Goal: Complete application form: Complete application form

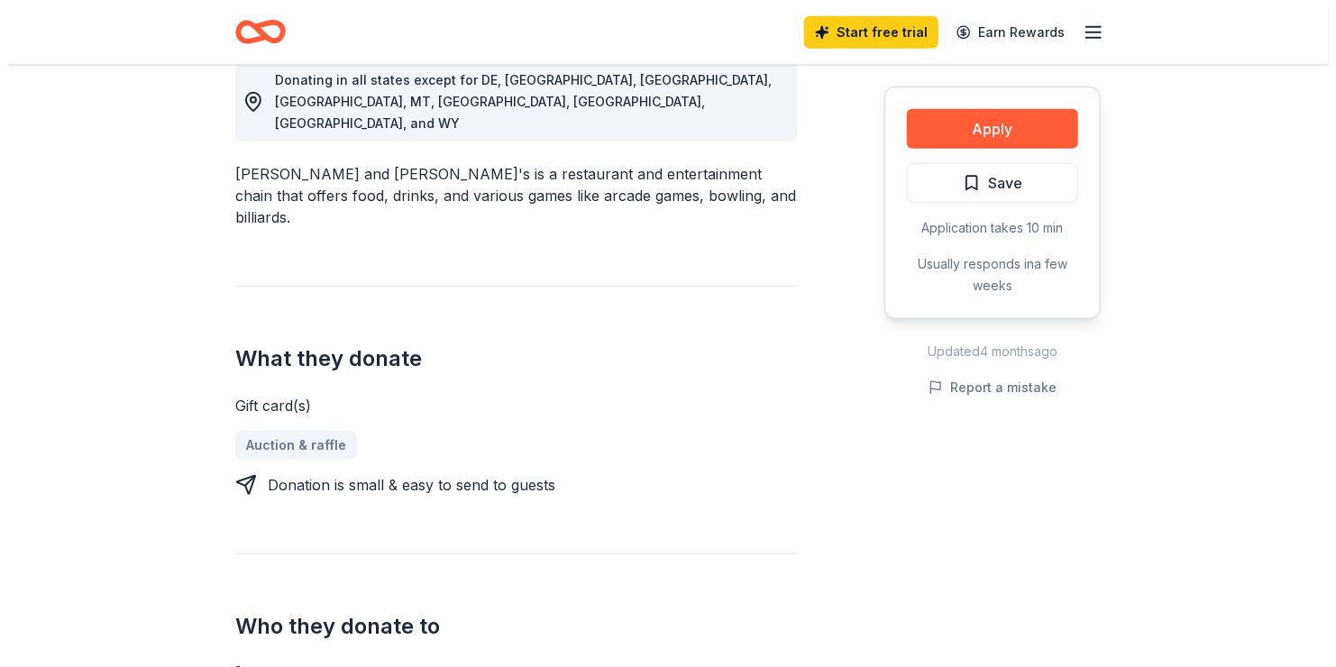
scroll to position [555, 0]
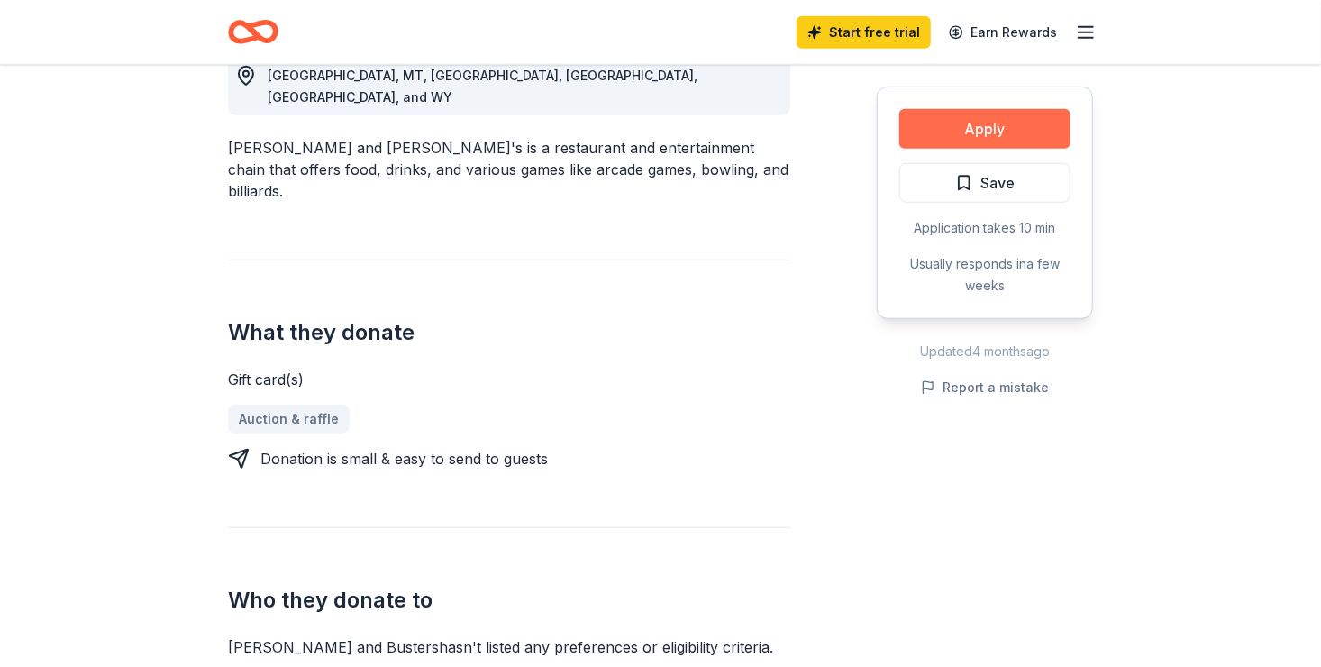
click at [970, 138] on button "Apply" at bounding box center [984, 129] width 171 height 40
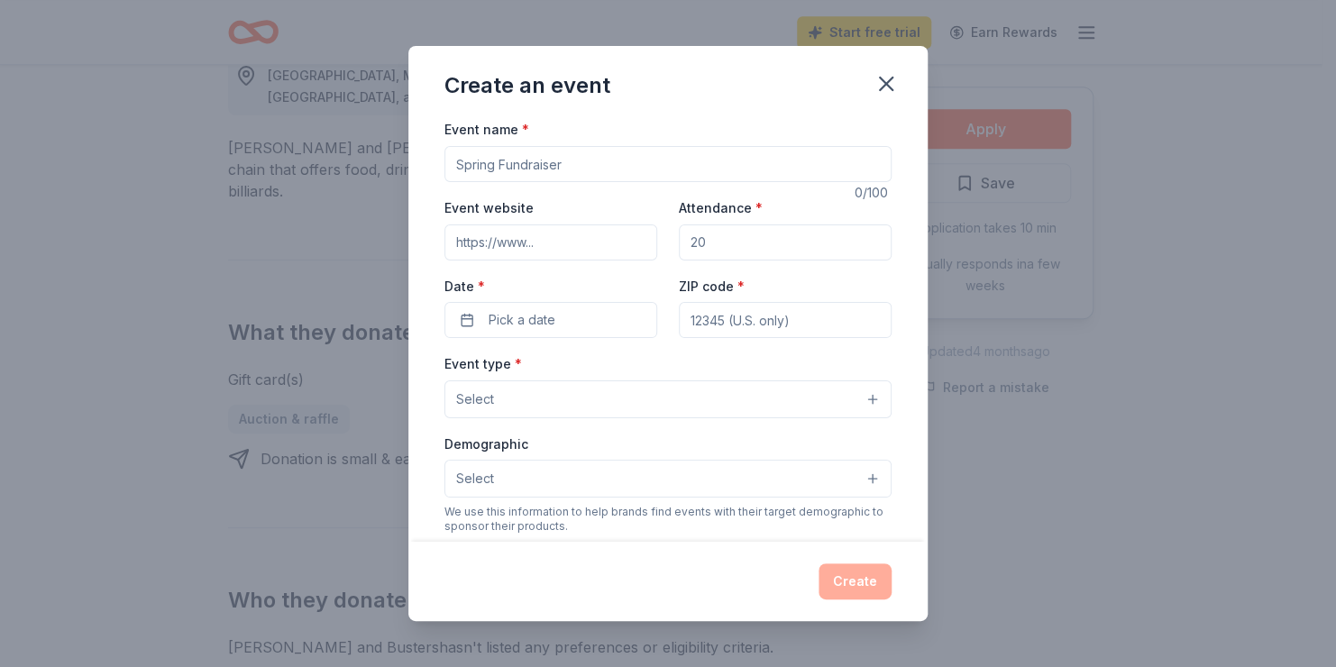
click at [598, 173] on input "Event name *" at bounding box center [667, 164] width 447 height 36
type input "Winterfest"
click at [566, 247] on input "s" at bounding box center [550, 242] width 213 height 36
type input "[PERSON_NAME][DOMAIN_NAME]"
type input "1000"
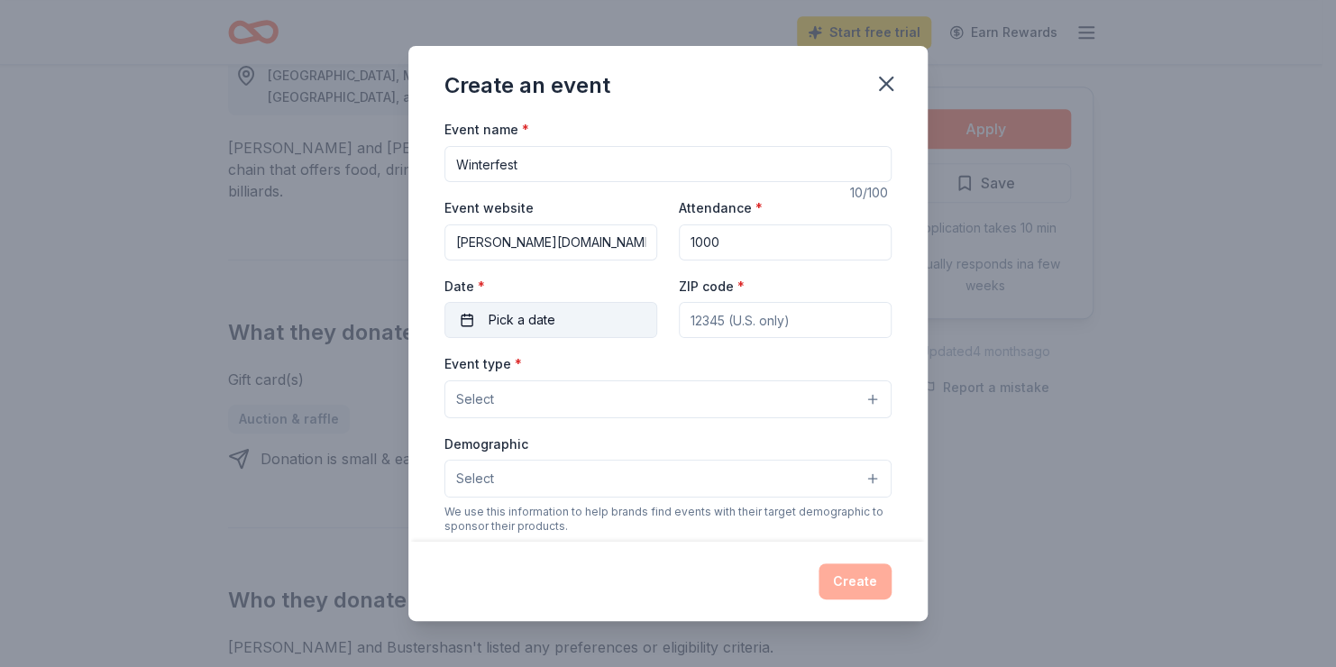
click at [524, 318] on span "Pick a date" at bounding box center [522, 320] width 67 height 22
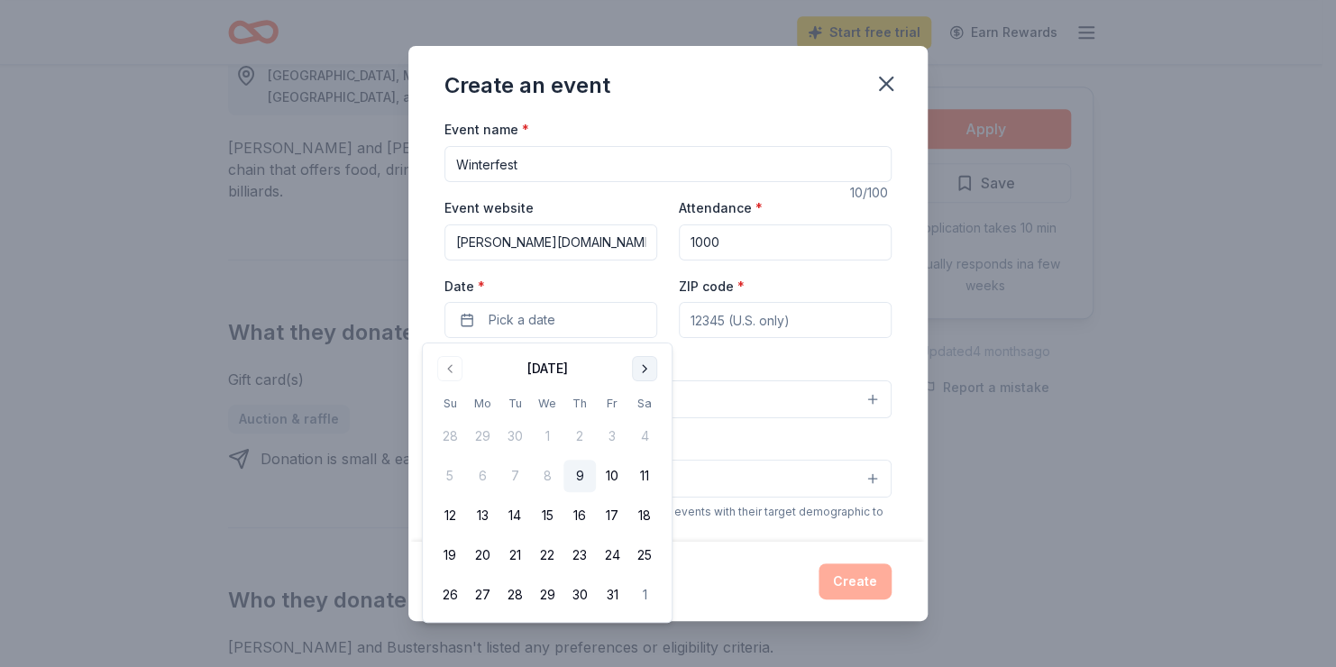
click at [636, 364] on button "Go to next month" at bounding box center [644, 368] width 25 height 25
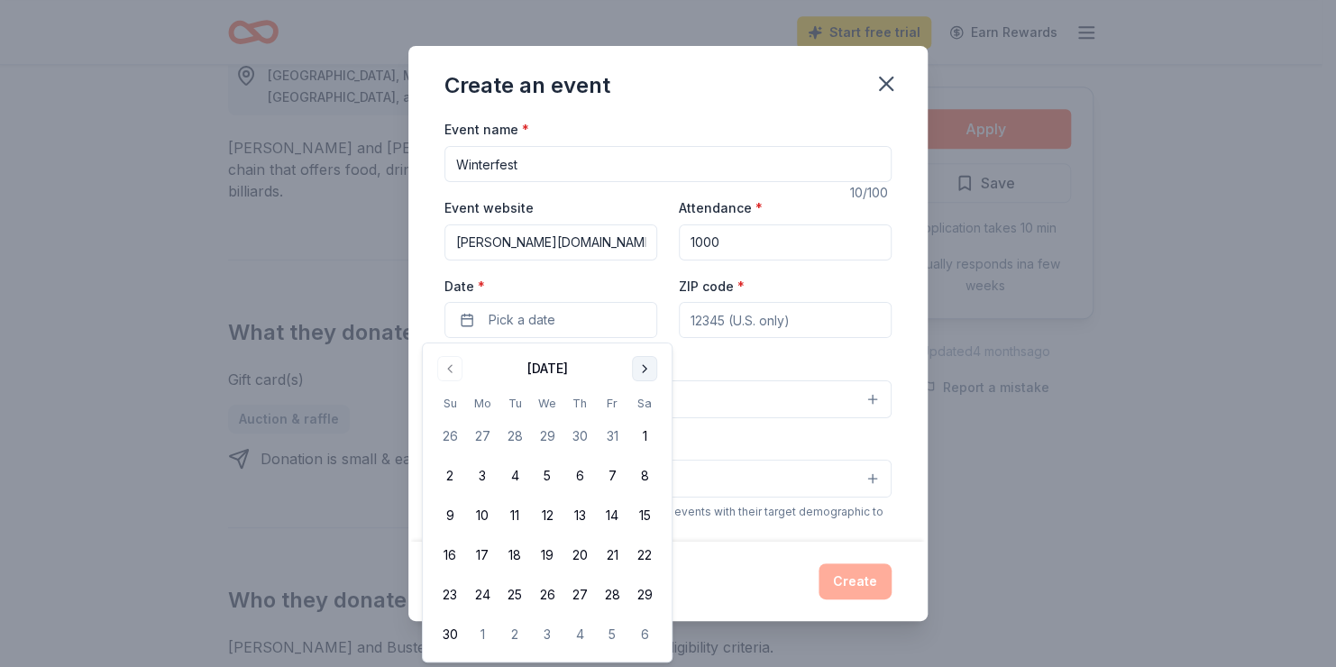
click at [636, 364] on button "Go to next month" at bounding box center [644, 368] width 25 height 25
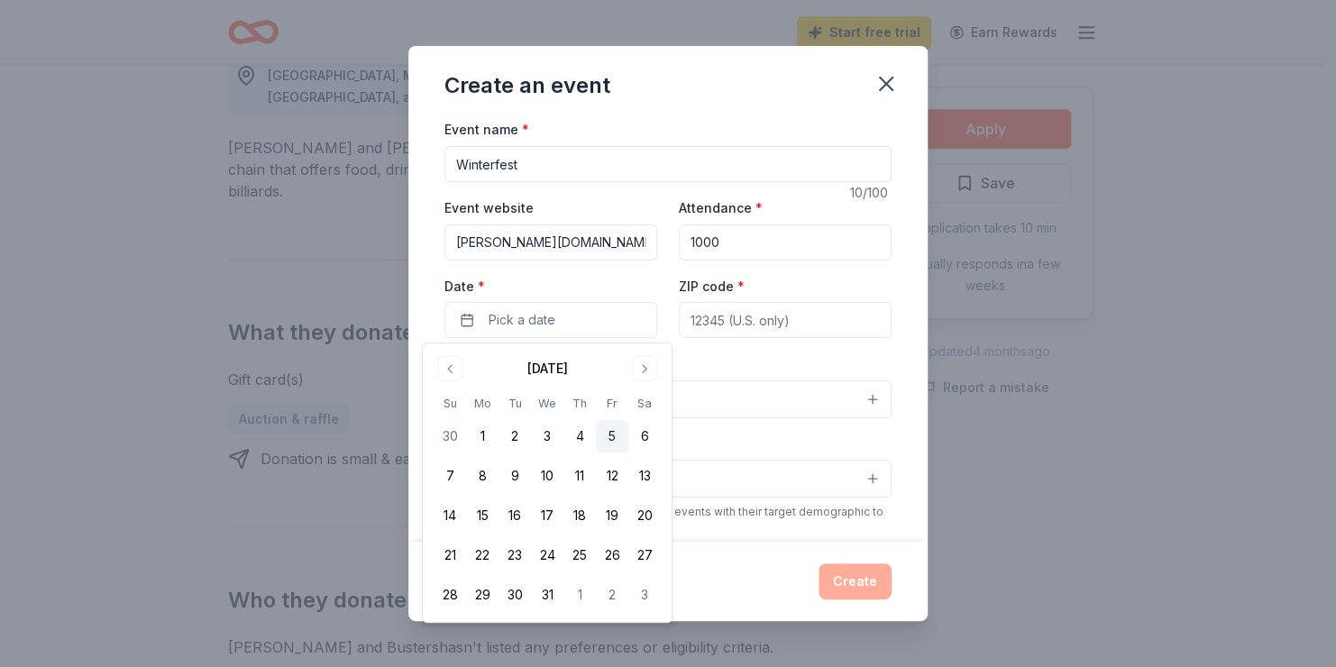
click at [607, 436] on button "5" at bounding box center [612, 436] width 32 height 32
click at [719, 322] on input "ZIP code *" at bounding box center [785, 320] width 213 height 36
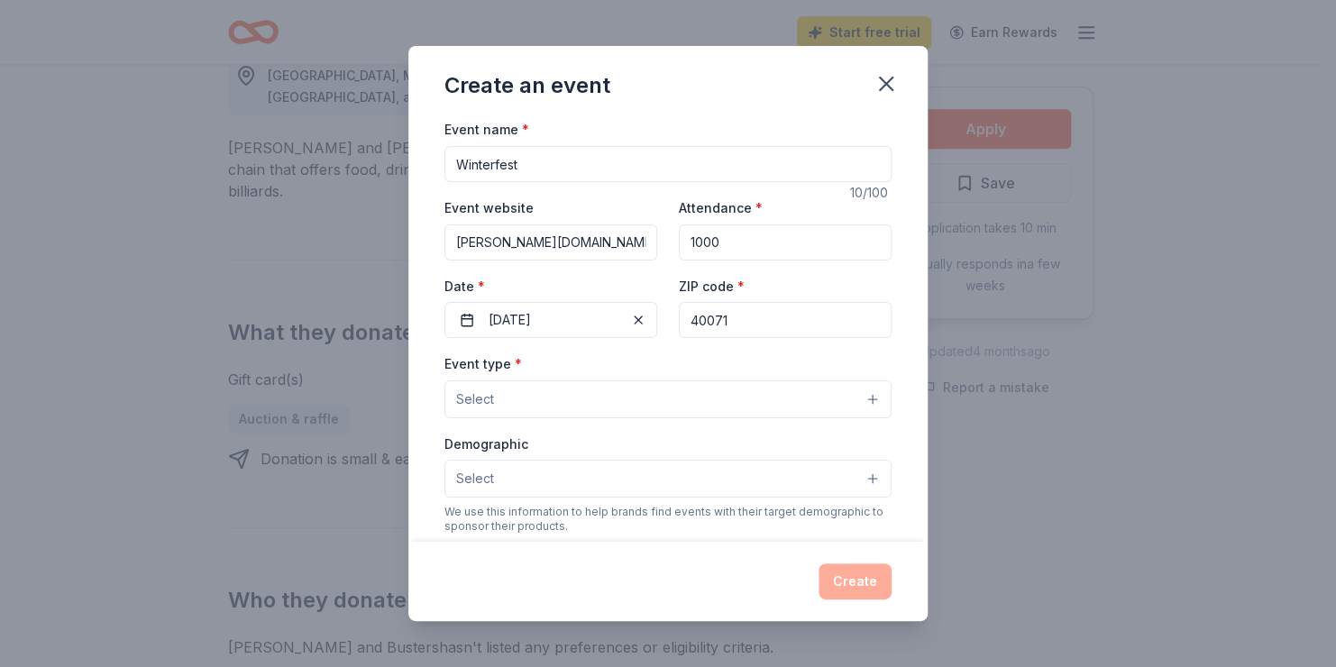
type input "40071"
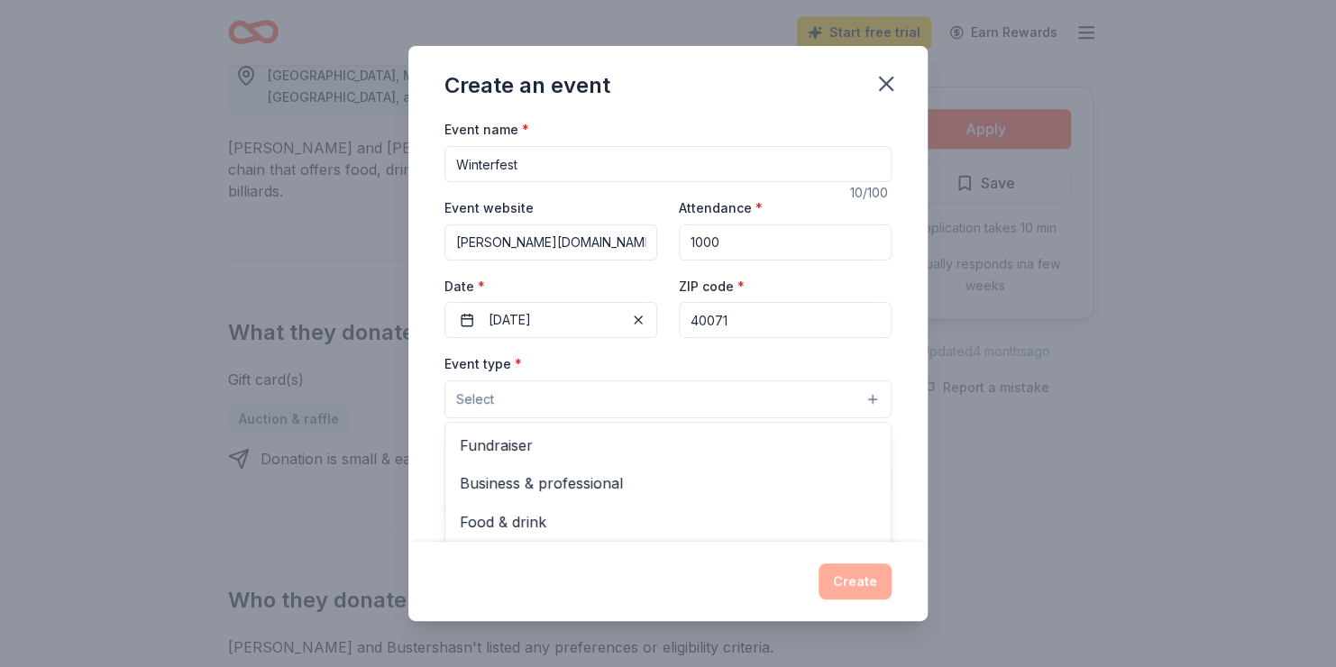
click at [719, 394] on button "Select" at bounding box center [667, 399] width 447 height 38
click at [644, 448] on span "Fundraiser" at bounding box center [668, 445] width 416 height 23
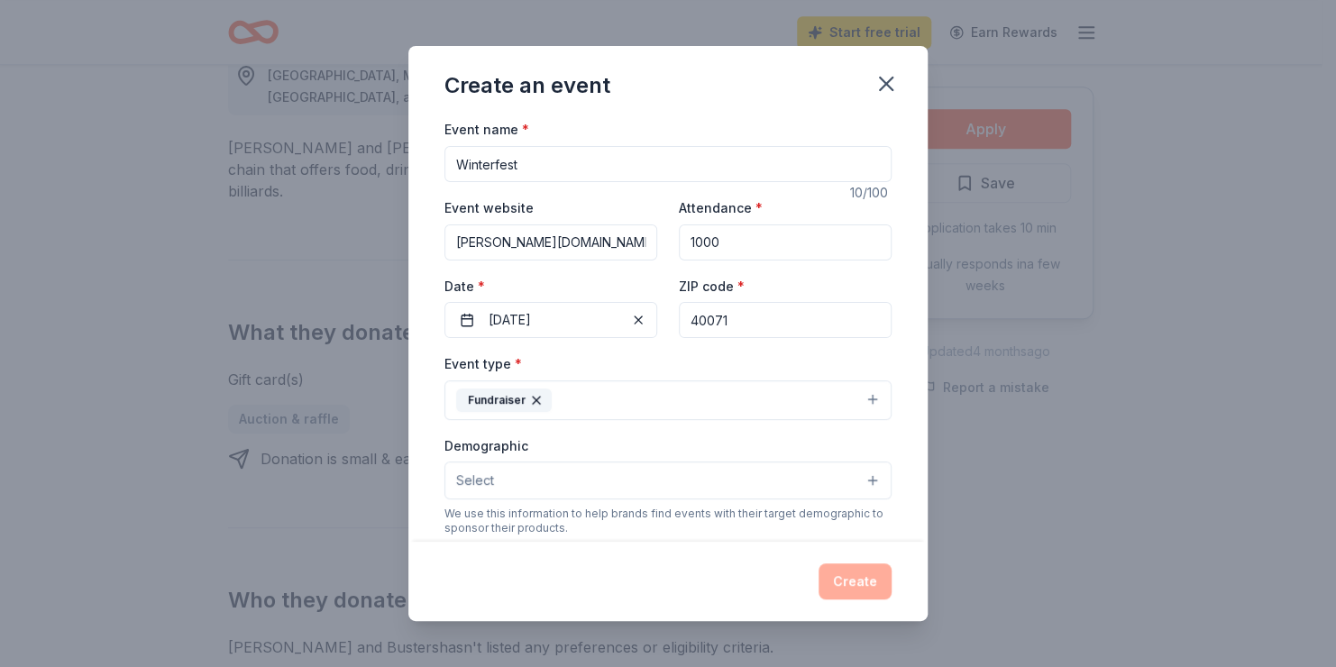
click at [618, 403] on button "Fundraiser" at bounding box center [667, 400] width 447 height 40
click at [589, 484] on button "Select" at bounding box center [667, 480] width 447 height 38
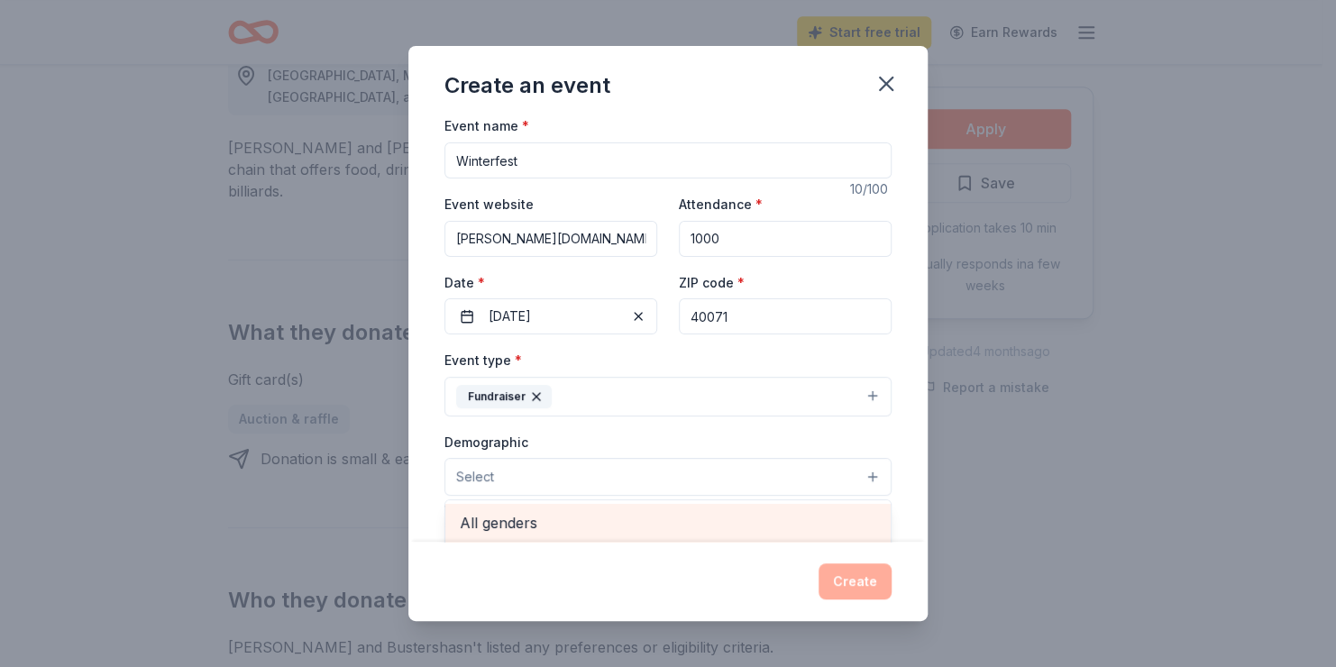
click at [577, 534] on span "All genders" at bounding box center [668, 522] width 416 height 23
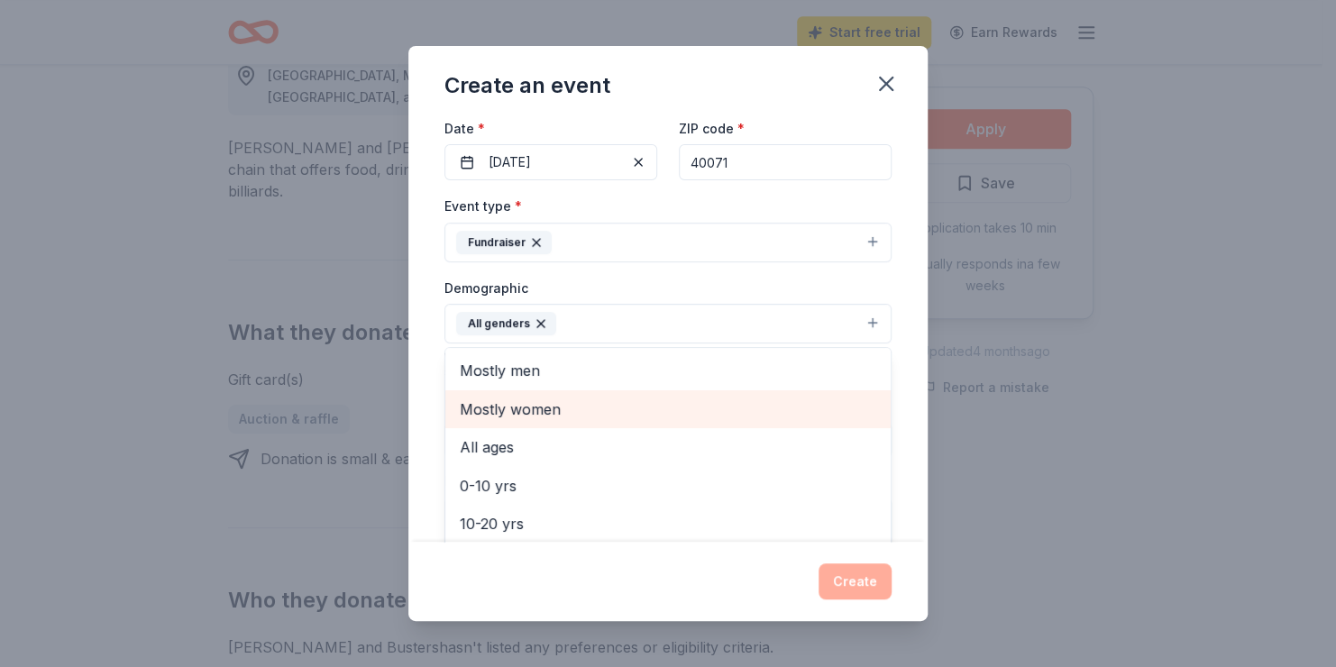
scroll to position [49, 0]
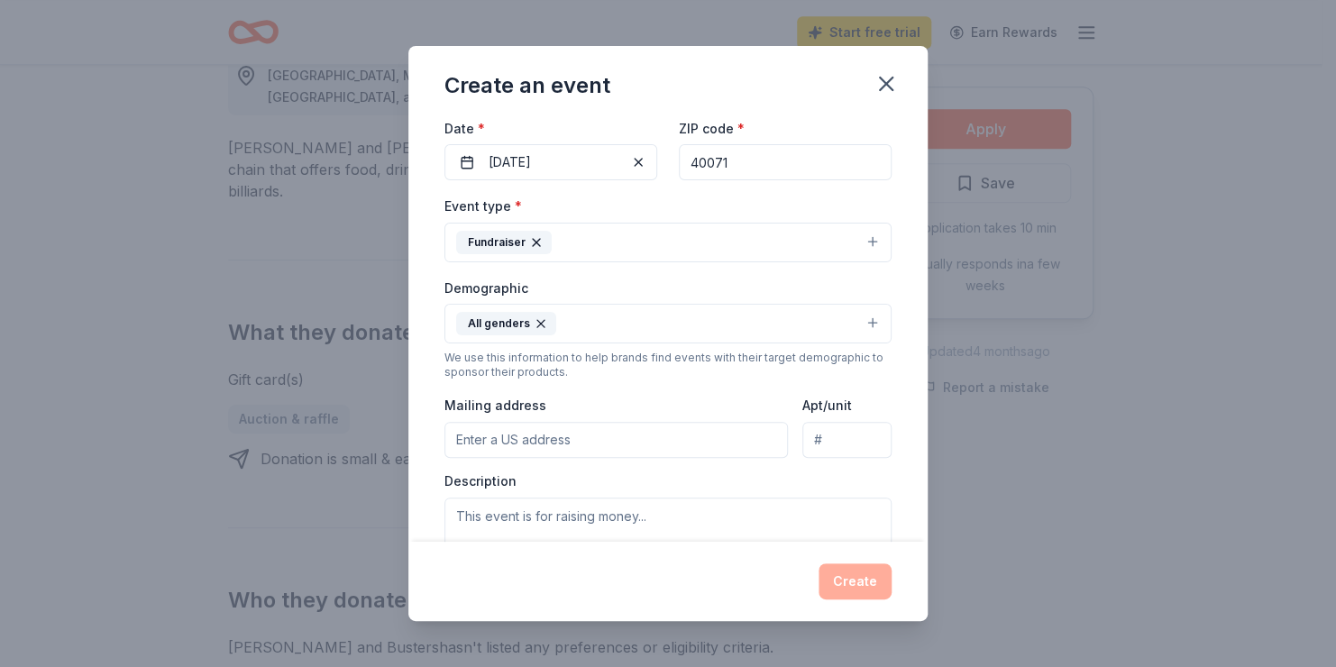
click at [705, 320] on button "All genders" at bounding box center [667, 324] width 447 height 40
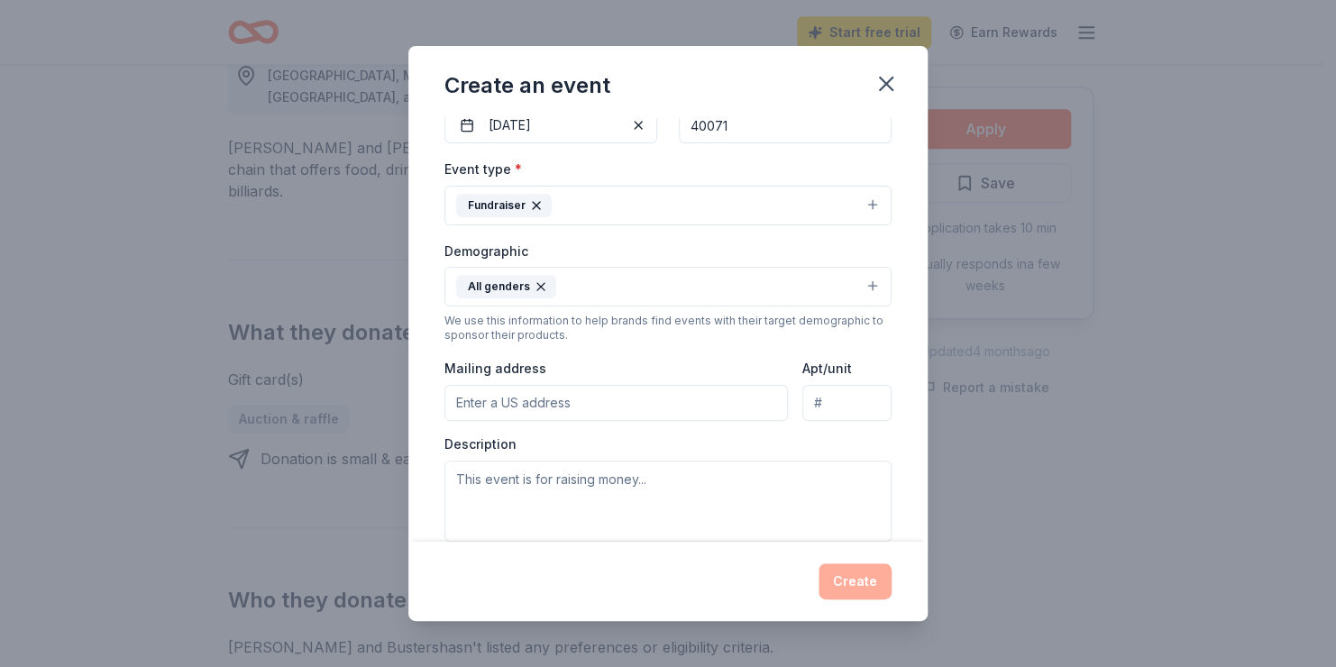
click at [668, 401] on input "Mailing address" at bounding box center [615, 403] width 343 height 36
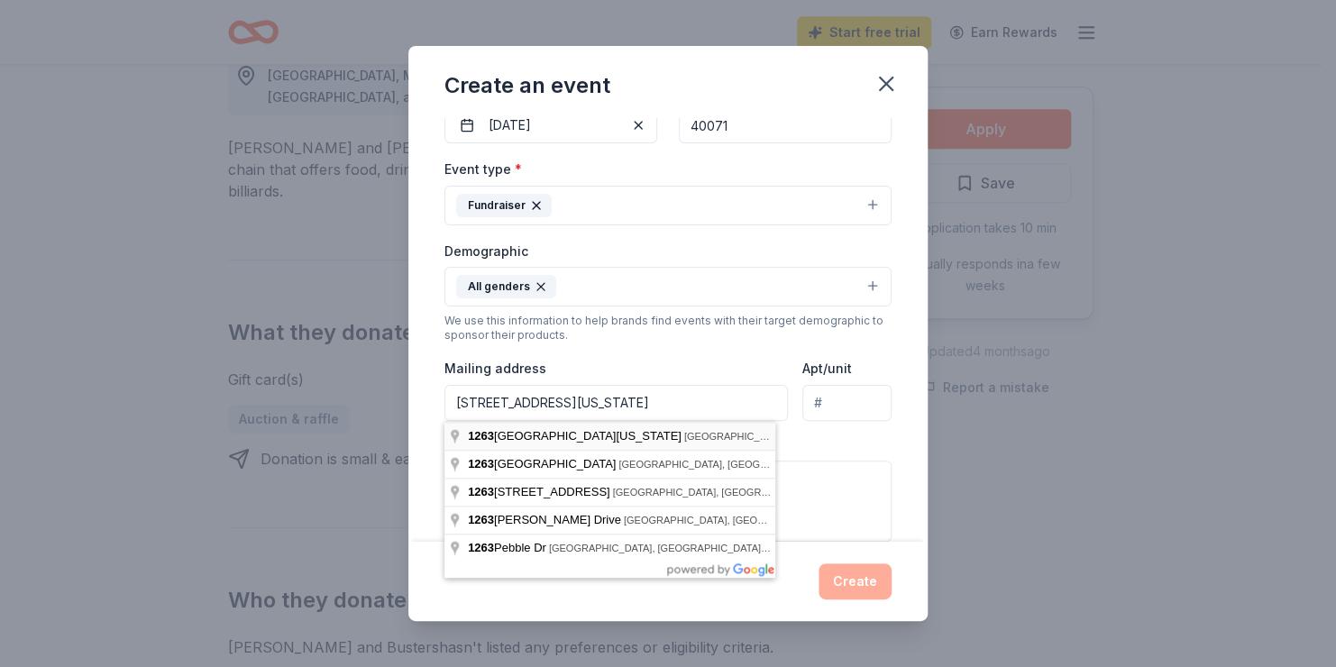
type input "[STREET_ADDRESS][US_STATE]"
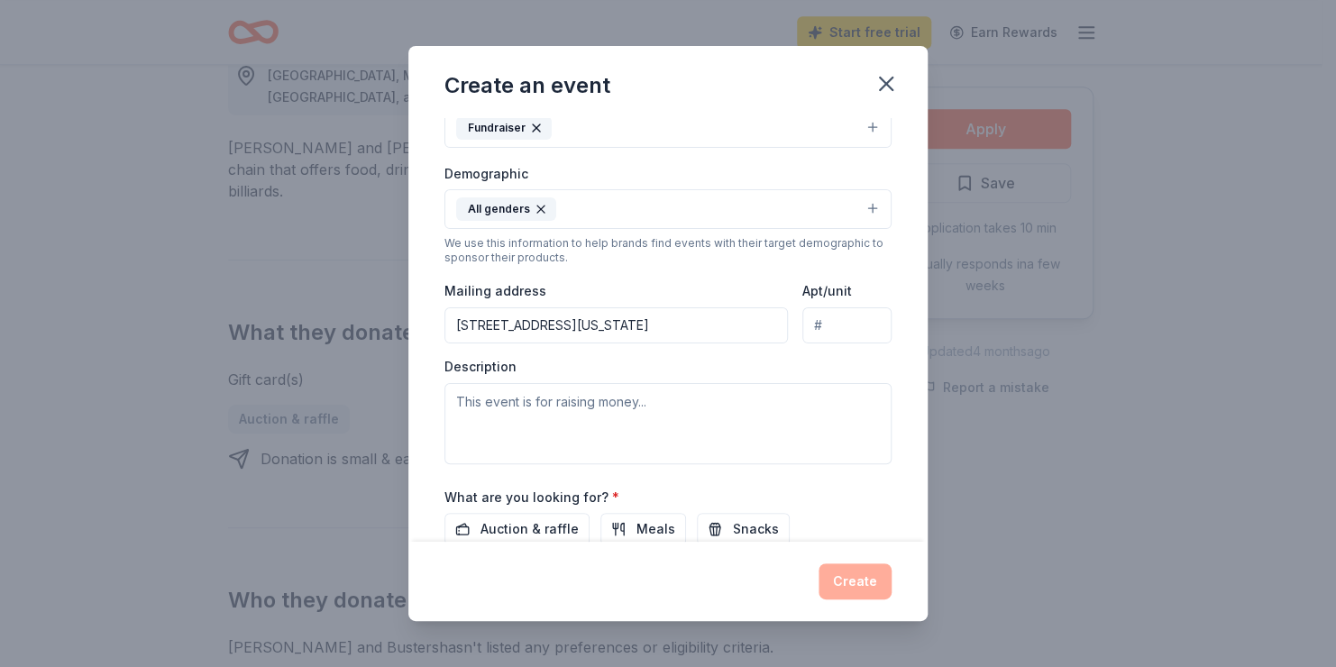
scroll to position [275, 0]
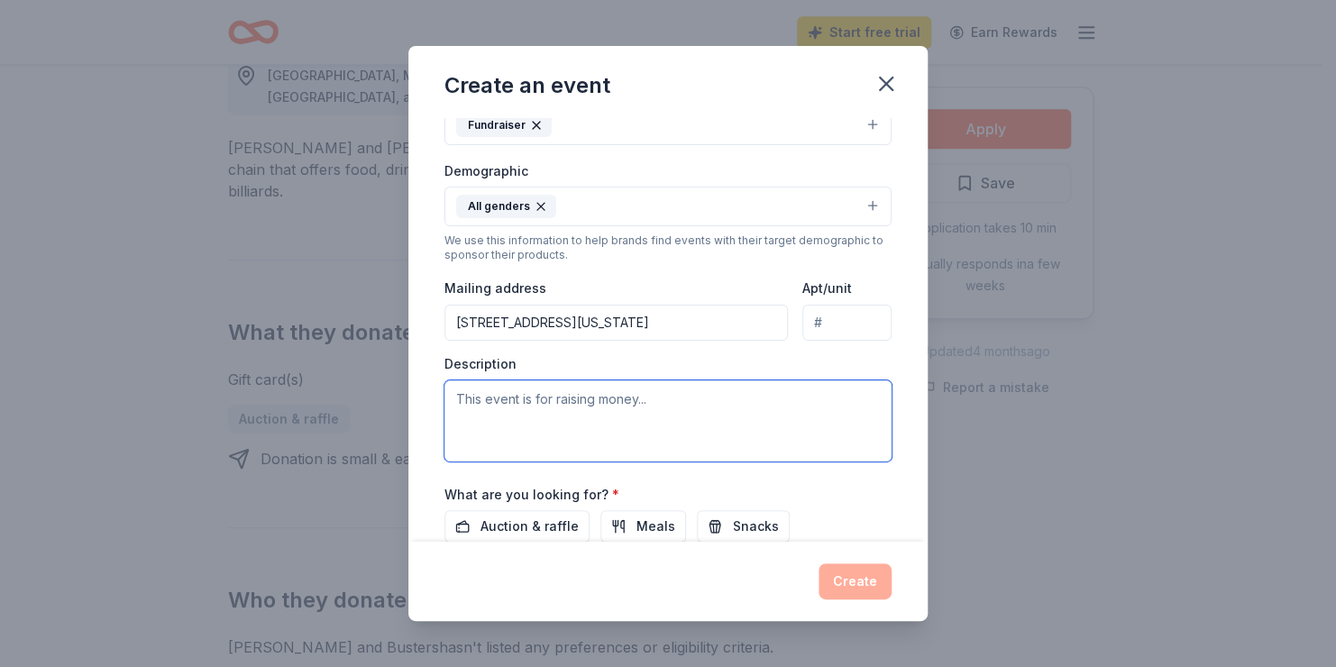
click at [659, 418] on textarea at bounding box center [667, 420] width 447 height 81
type textarea "T"
click at [659, 393] on textarea "This event is raising funds for the positive behavior initiviate" at bounding box center [667, 420] width 447 height 81
click at [521, 423] on textarea "This event is raising funds for the school wide positive behavior initiviate" at bounding box center [667, 420] width 447 height 81
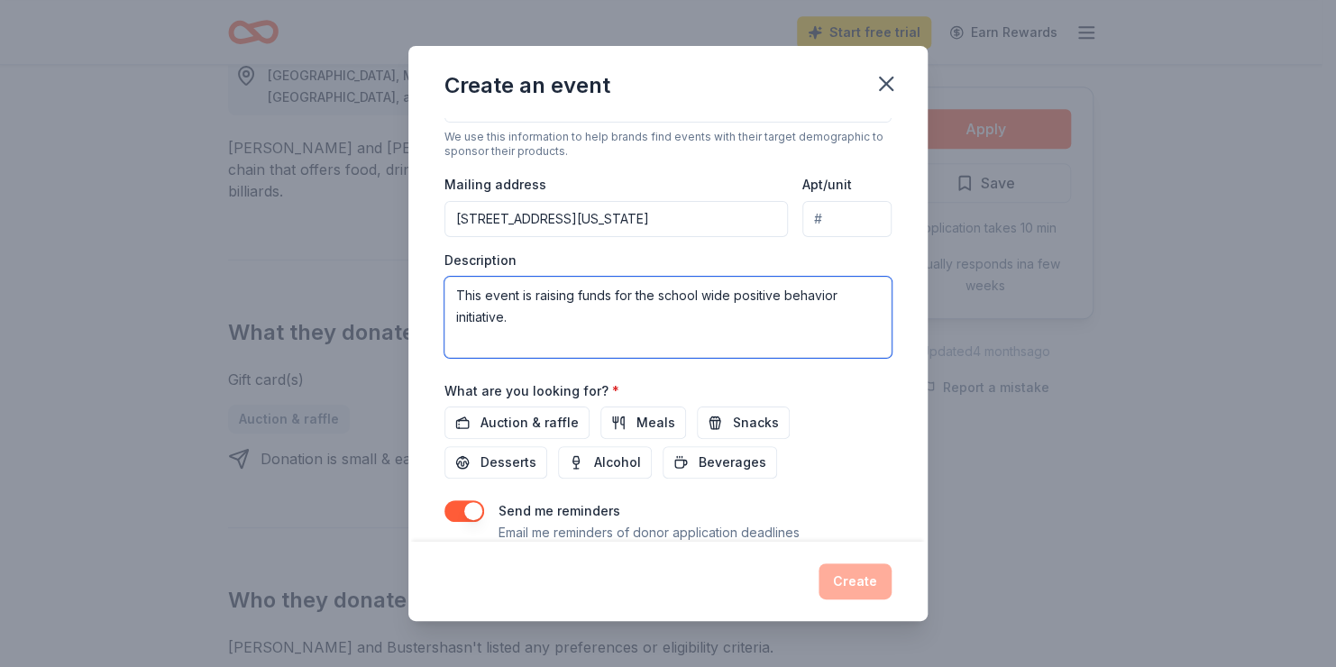
scroll to position [379, 0]
type textarea "This event is raising funds for the school wide positive behavior initiative."
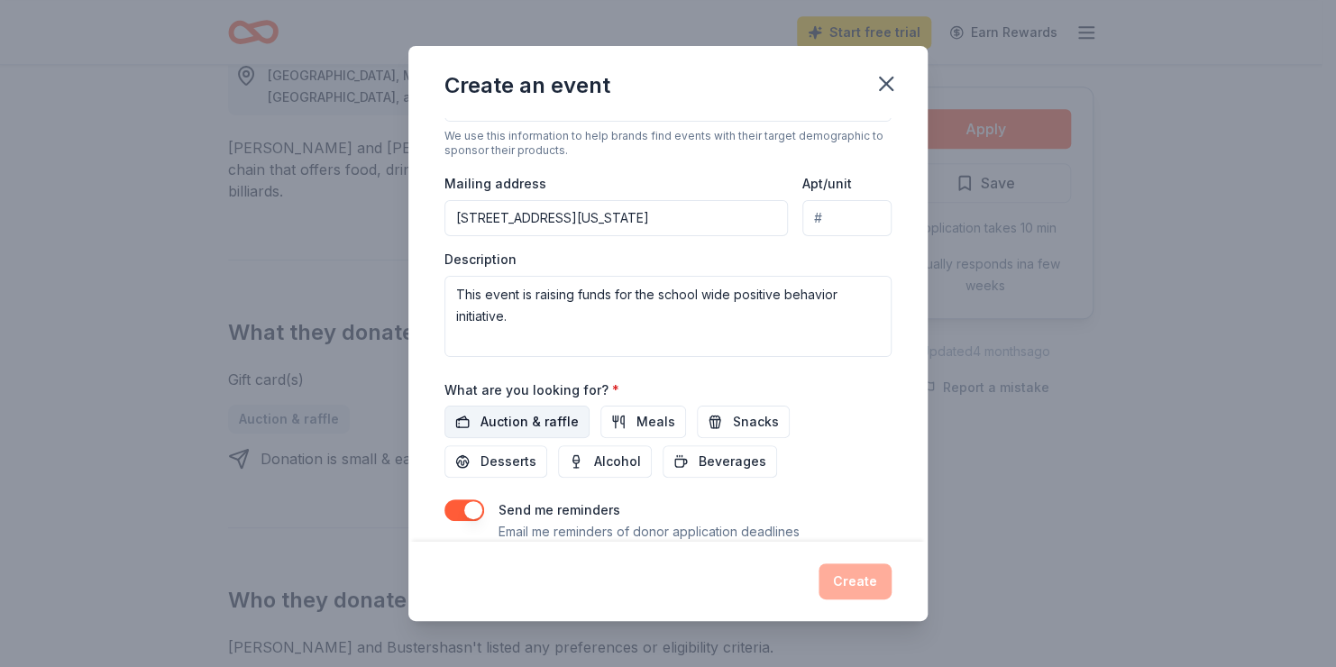
click at [517, 430] on span "Auction & raffle" at bounding box center [529, 422] width 98 height 22
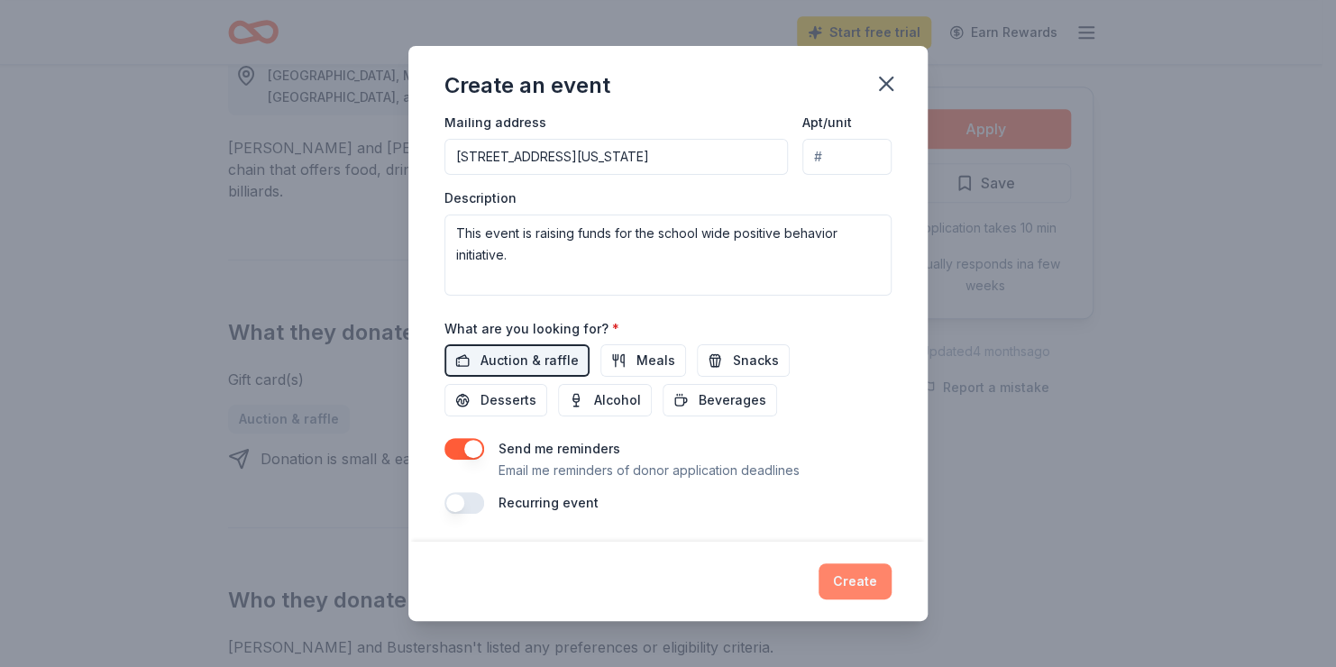
click at [855, 577] on button "Create" at bounding box center [854, 581] width 73 height 36
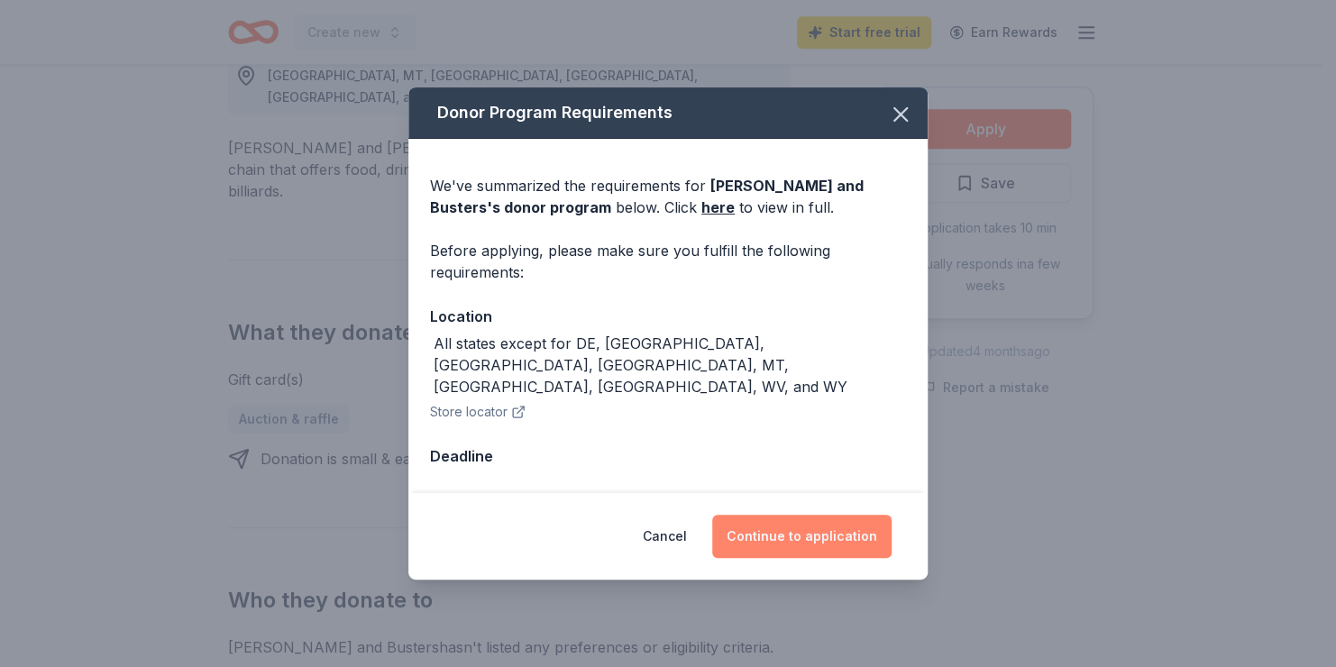
click at [765, 516] on button "Continue to application" at bounding box center [801, 536] width 179 height 43
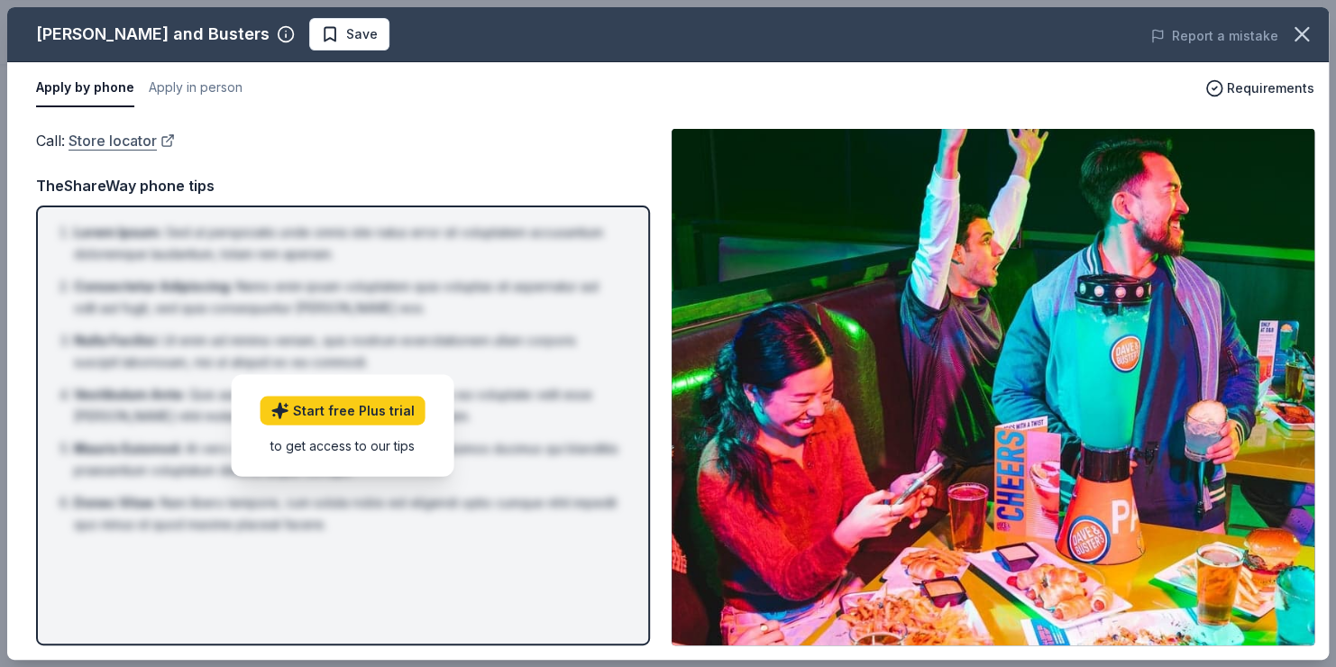
click at [138, 135] on link "Store locator" at bounding box center [121, 140] width 106 height 23
click at [321, 32] on span "Save" at bounding box center [349, 34] width 57 height 22
click at [1257, 87] on span "Requirements" at bounding box center [1270, 89] width 87 height 22
click at [215, 83] on button "Apply in person" at bounding box center [196, 88] width 94 height 38
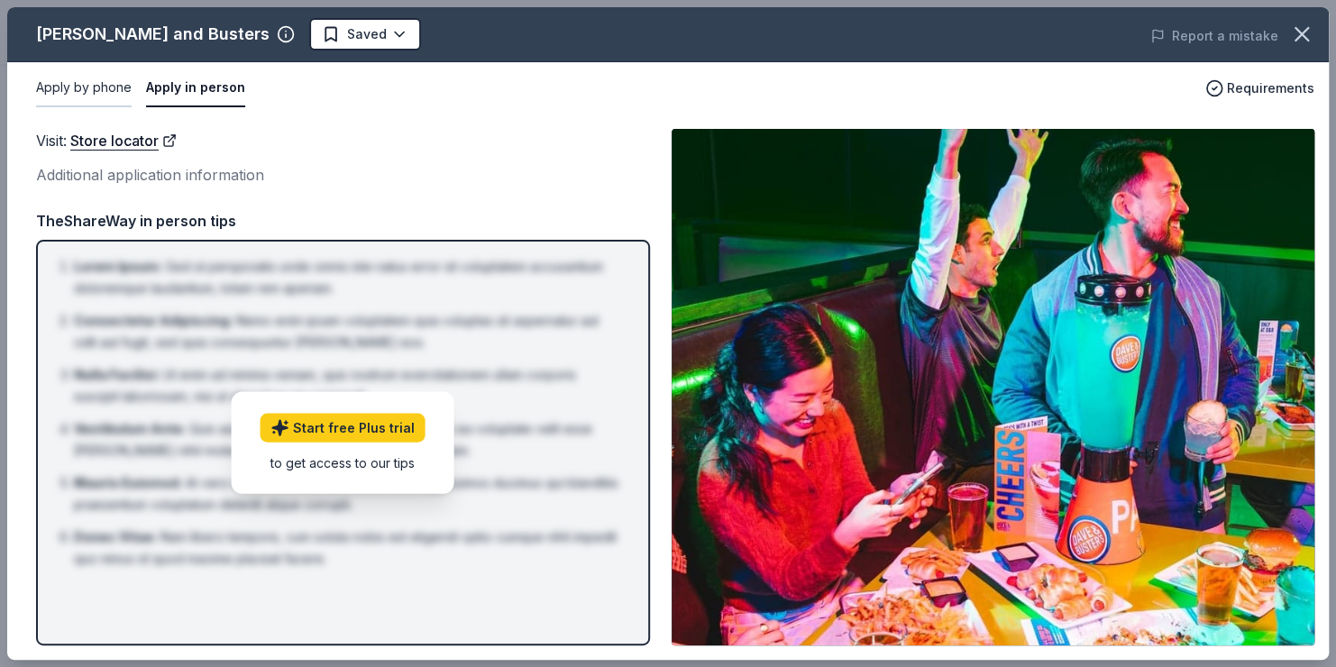
click at [96, 94] on button "Apply by phone" at bounding box center [84, 88] width 96 height 38
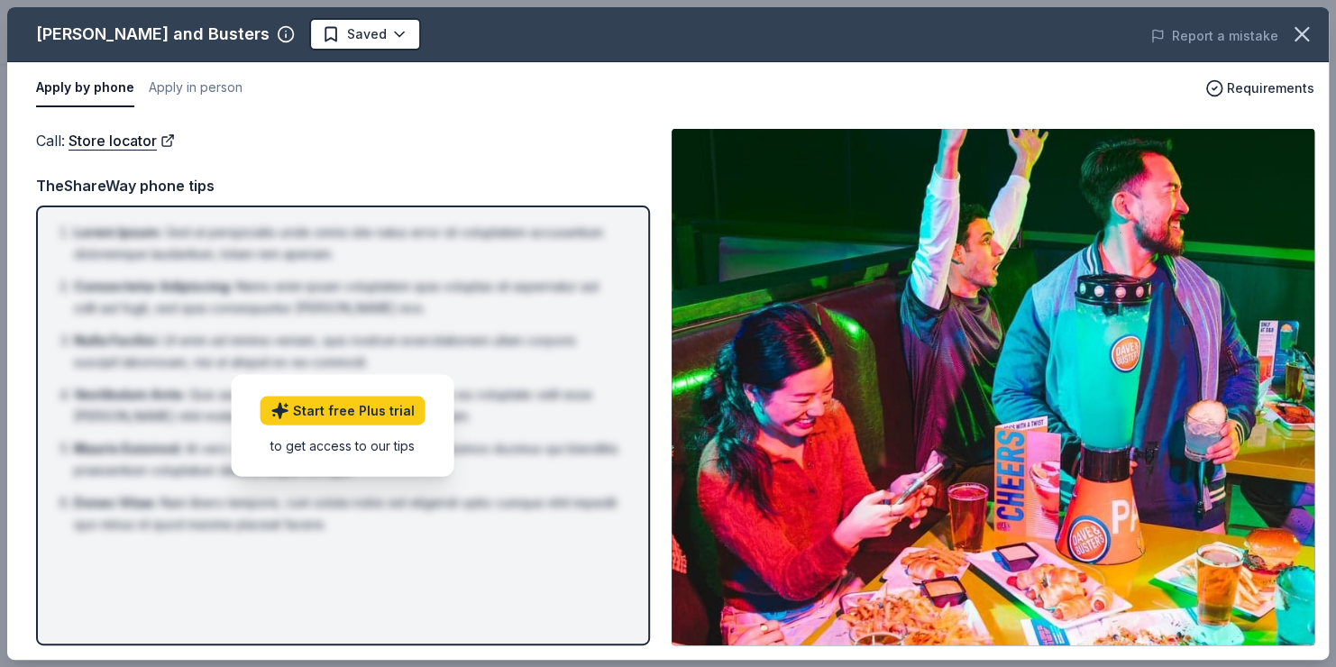
click at [118, 94] on button "Apply by phone" at bounding box center [85, 88] width 98 height 38
